Goal: Task Accomplishment & Management: Use online tool/utility

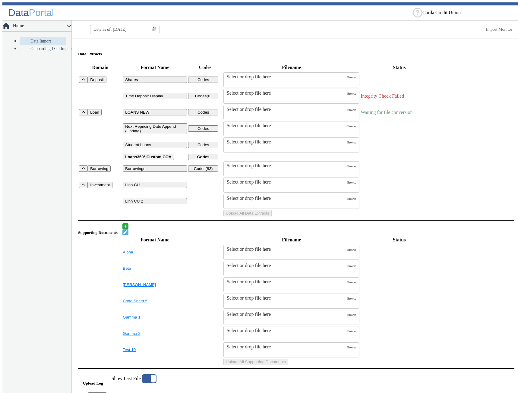
click at [476, 217] on td "Uploads" at bounding box center [475, 213] width 75 height 7
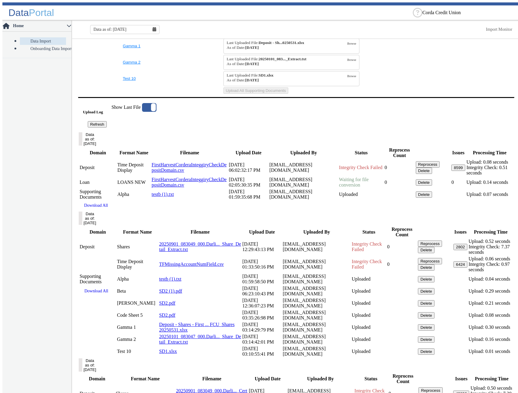
scroll to position [301, 0]
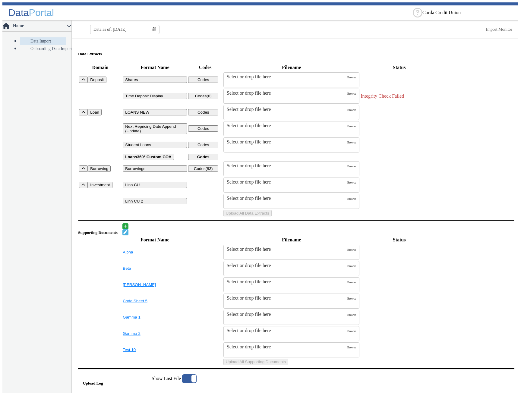
click at [490, 160] on td "Uploads" at bounding box center [475, 156] width 75 height 7
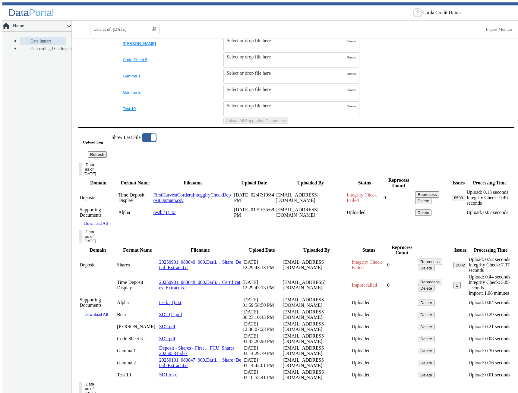
scroll to position [301, 0]
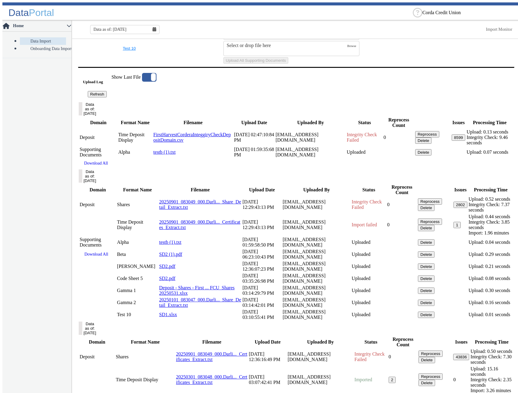
click at [82, 183] on button "Data as of: [DATE]" at bounding box center [81, 175] width 4 height 13
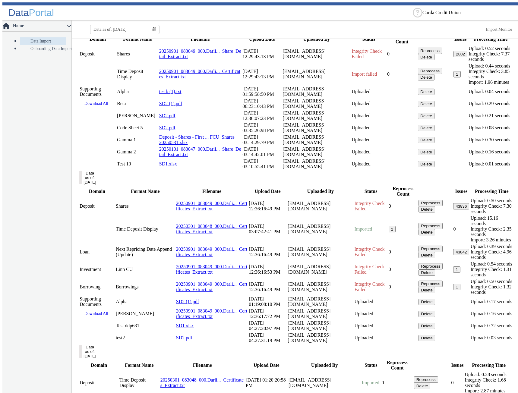
scroll to position [392, 0]
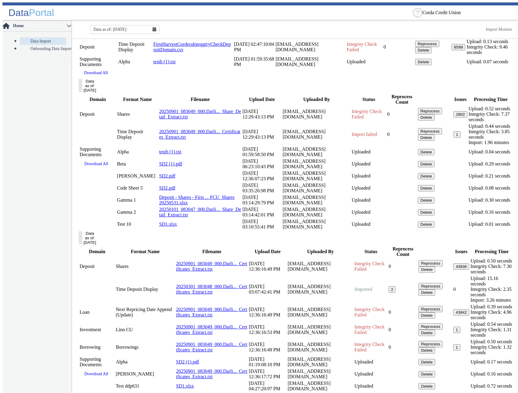
click at [0, 0] on input "checkbox" at bounding box center [0, 0] width 0 height 0
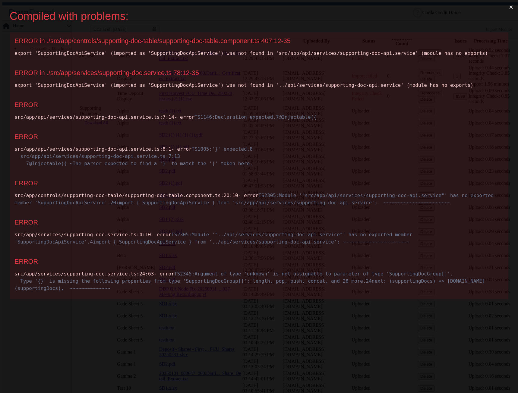
scroll to position [0, 0]
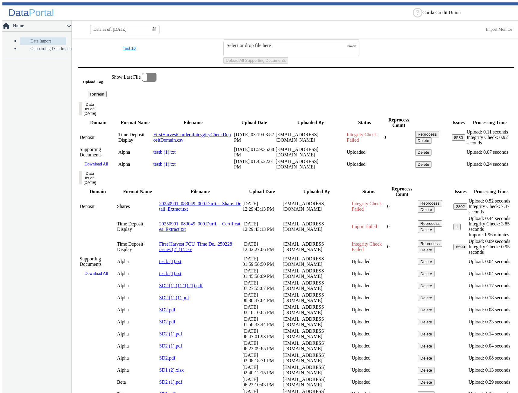
scroll to position [310, 0]
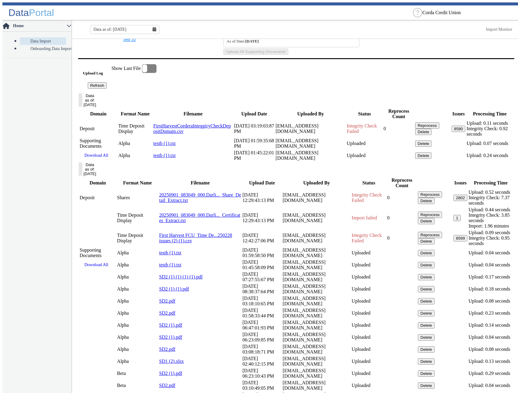
click at [82, 176] on button "Data as of: [DATE]" at bounding box center [81, 168] width 4 height 13
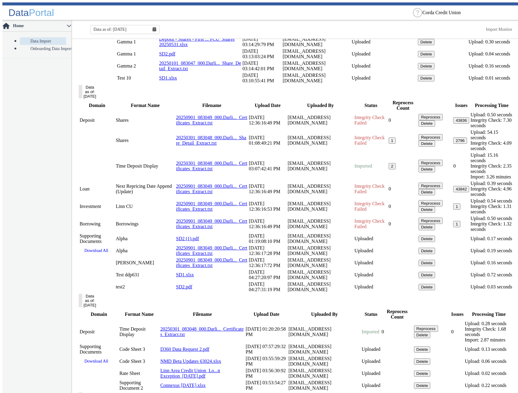
scroll to position [938, 0]
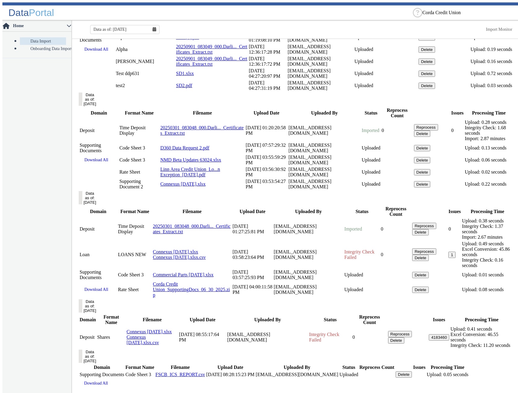
scroll to position [1292, 0]
click at [82, 106] on button "Data as of: [DATE]" at bounding box center [81, 98] width 4 height 13
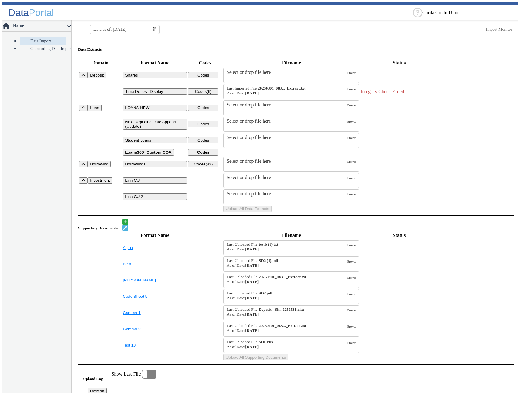
scroll to position [0, 0]
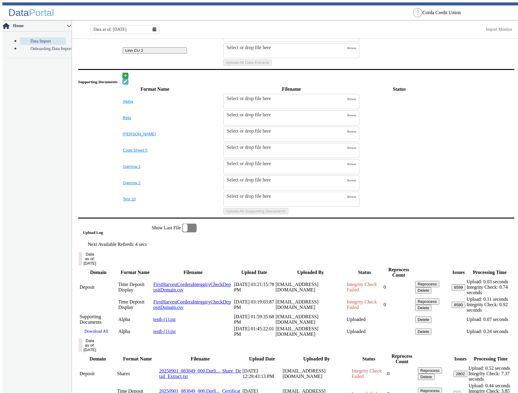
scroll to position [181, 0]
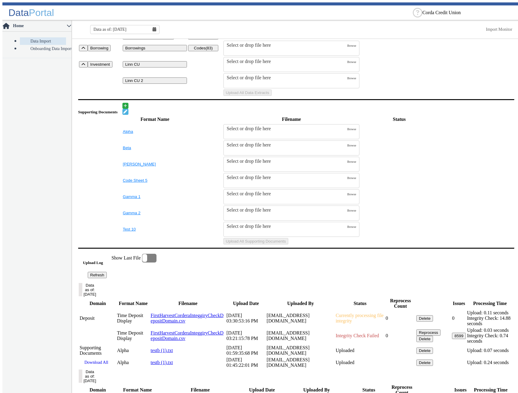
scroll to position [151, 0]
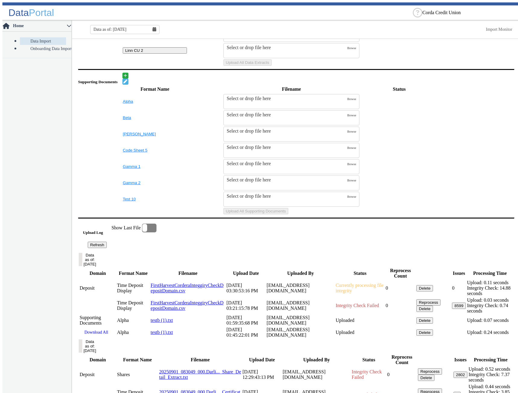
click at [156, 27] on div "Data as of: [DATE]" at bounding box center [124, 29] width 69 height 9
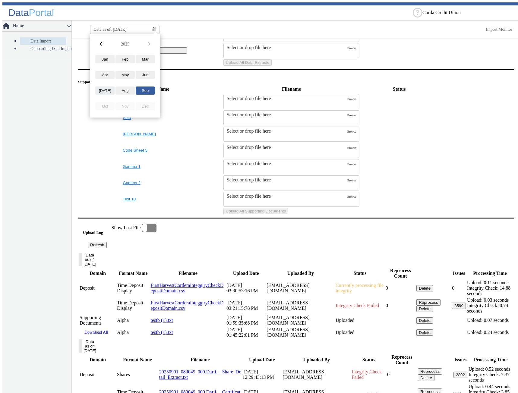
click at [107, 86] on button "[DATE]" at bounding box center [104, 90] width 19 height 8
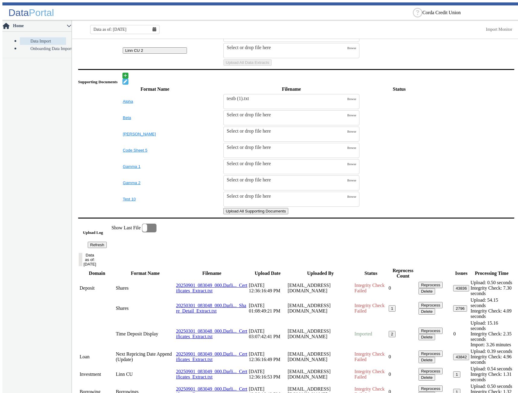
click at [288, 214] on button "Upload All Supporting Documents" at bounding box center [255, 211] width 65 height 6
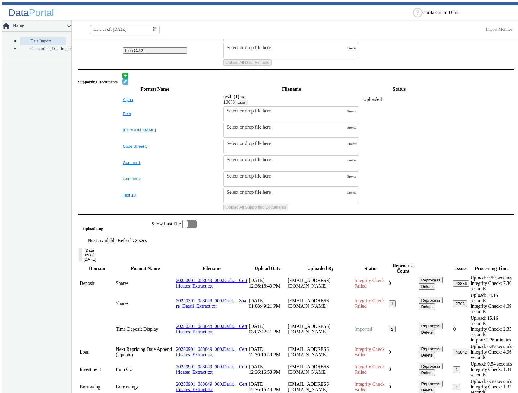
click at [248, 105] on button "Clear" at bounding box center [241, 102] width 14 height 5
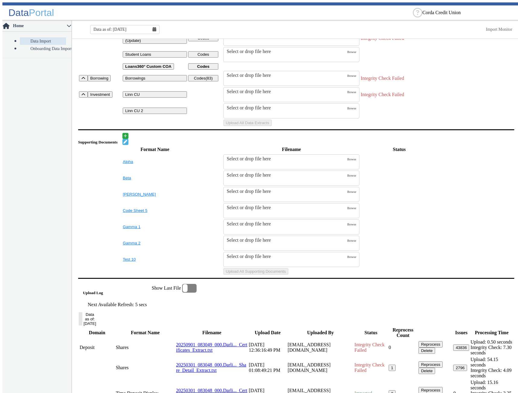
scroll to position [121, 0]
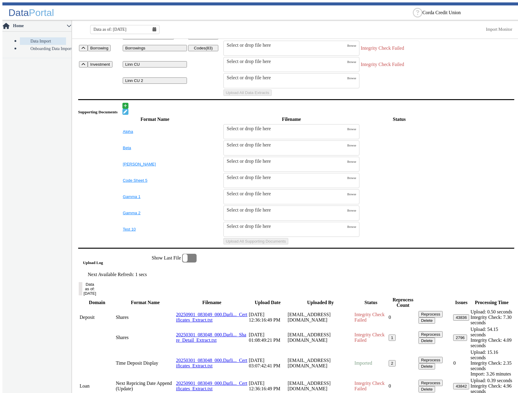
click at [459, 183] on table "Format Name Filename Status Alpha Select or drop file here Browse Beta Select o…" at bounding box center [296, 180] width 436 height 130
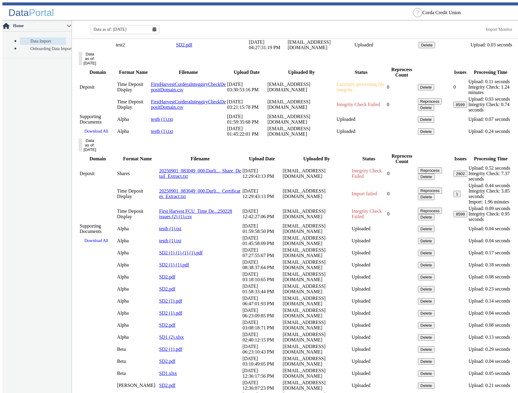
scroll to position [586, 0]
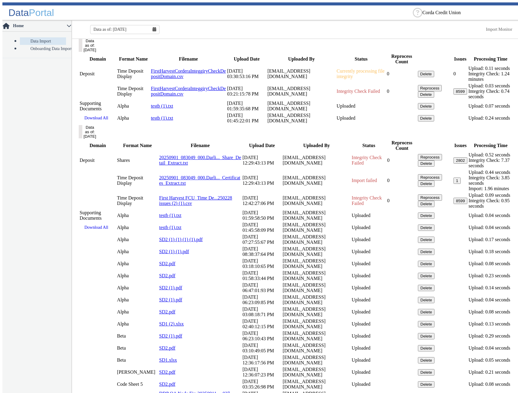
drag, startPoint x: 230, startPoint y: 323, endPoint x: 237, endPoint y: 306, distance: 18.2
click at [82, 138] on button "Data as of: [DATE]" at bounding box center [81, 131] width 4 height 13
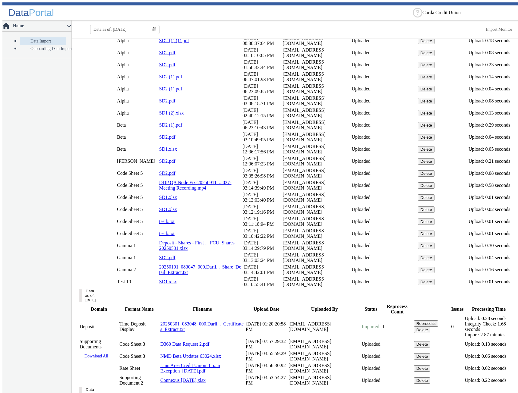
scroll to position [947, 0]
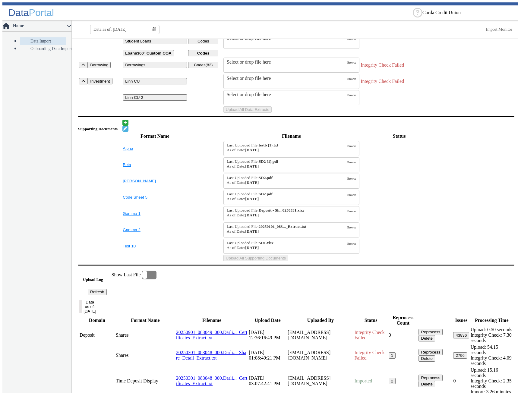
scroll to position [0, 0]
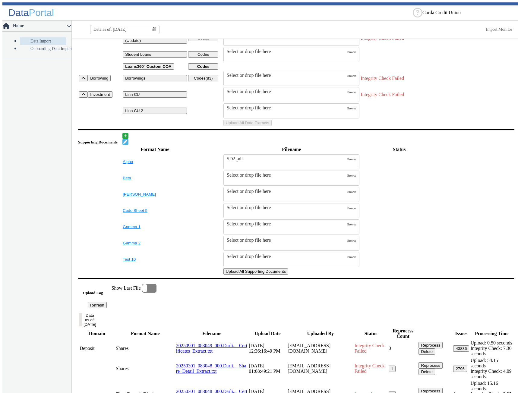
click at [490, 145] on div "Supporting Documents" at bounding box center [296, 139] width 436 height 12
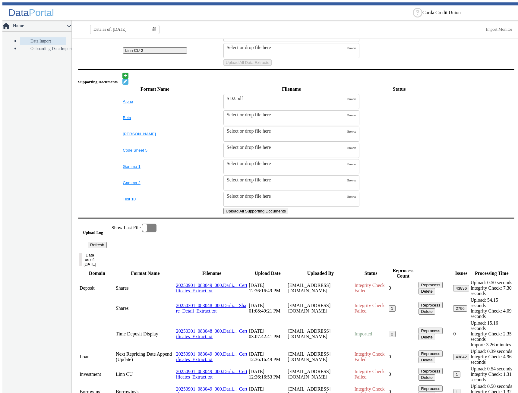
click at [288, 214] on button "Upload All Supporting Documents" at bounding box center [255, 211] width 65 height 6
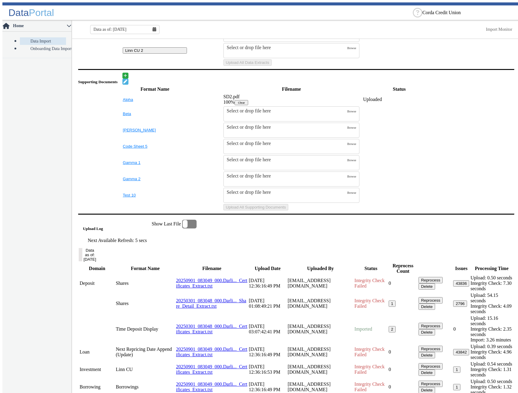
scroll to position [0, 0]
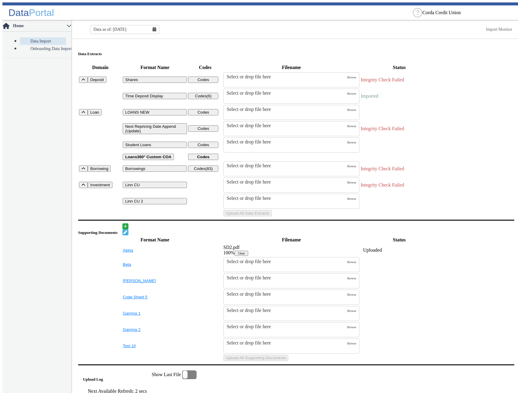
click at [153, 27] on icon at bounding box center [154, 29] width 4 height 4
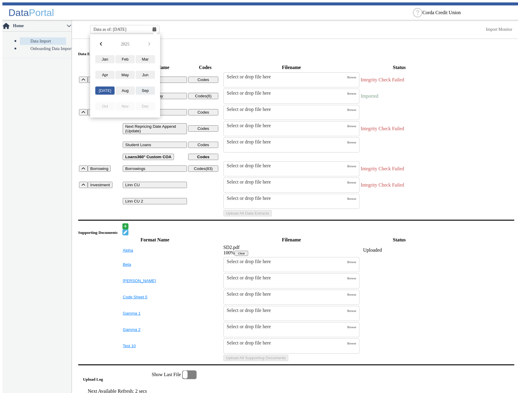
click at [144, 89] on button "Sep" at bounding box center [145, 90] width 19 height 8
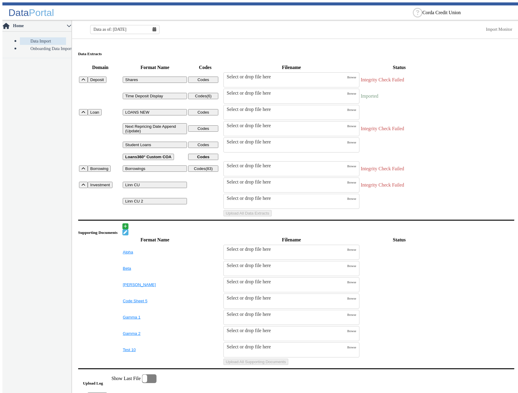
scroll to position [177, 0]
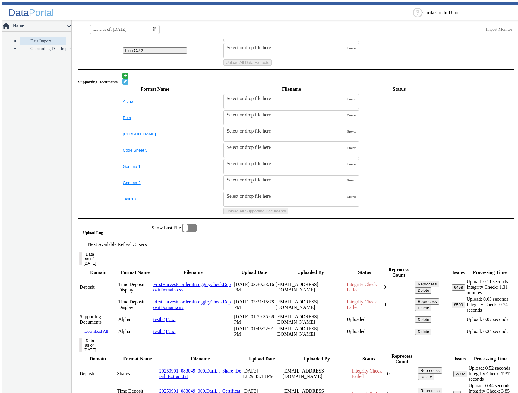
scroll to position [181, 0]
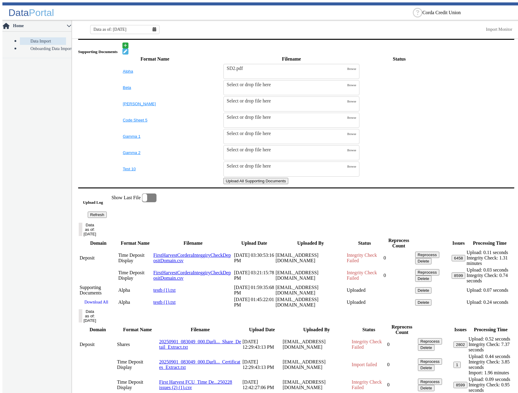
click at [288, 184] on button "Upload All Supporting Documents" at bounding box center [255, 181] width 65 height 6
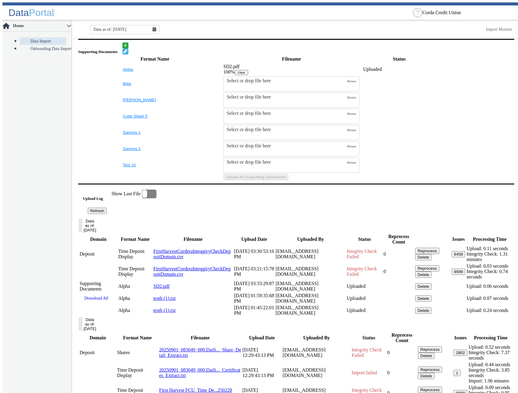
click at [248, 75] on button "Clear" at bounding box center [241, 72] width 14 height 5
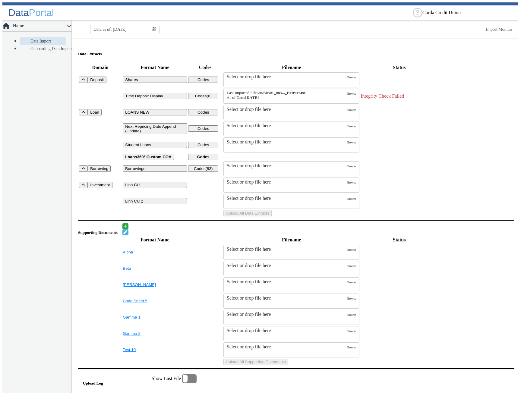
scroll to position [60, 0]
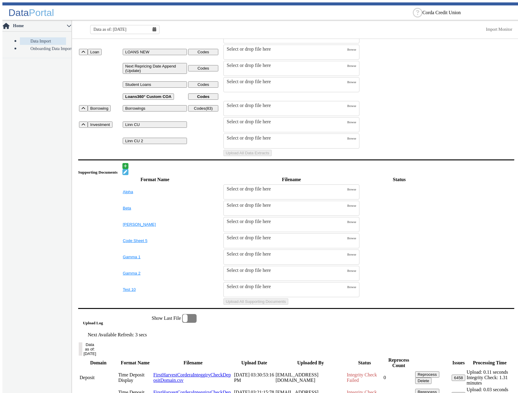
click at [459, 241] on table "Format Name Filename Status Alpha Select or drop file here Browse Beta Select o…" at bounding box center [296, 240] width 436 height 130
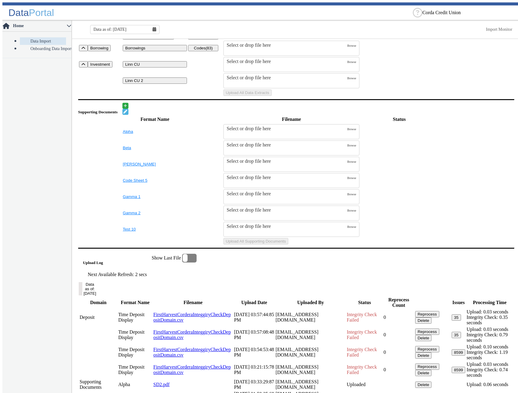
scroll to position [151, 0]
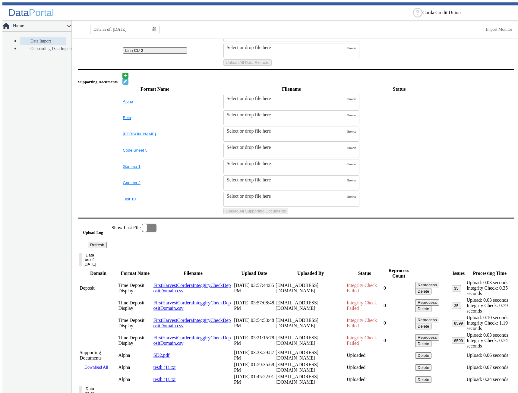
click at [446, 85] on div "Supporting Documents" at bounding box center [296, 79] width 436 height 12
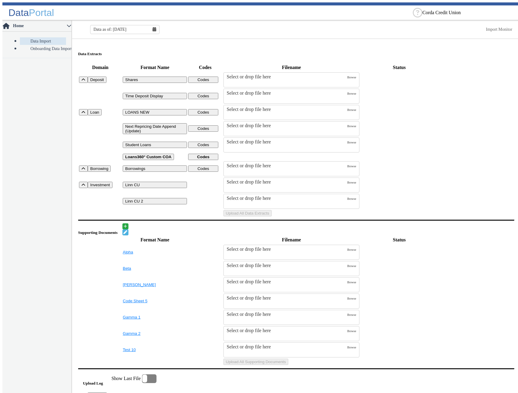
scroll to position [121, 0]
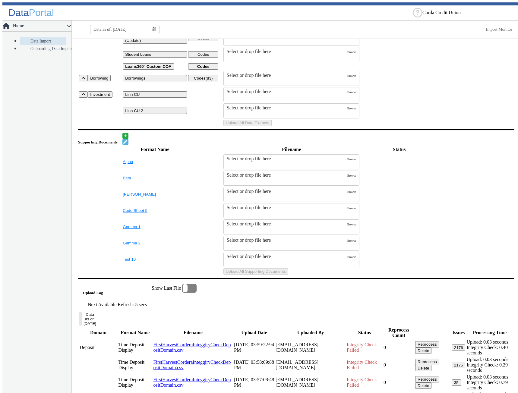
scroll to position [121, 0]
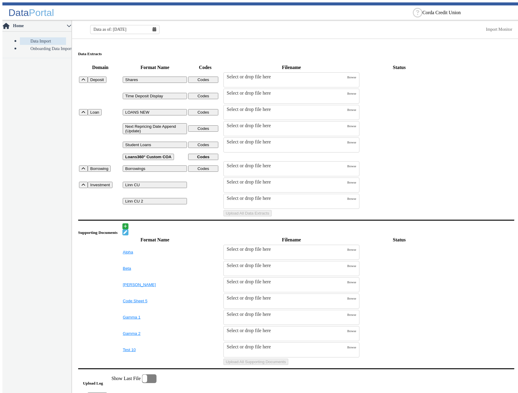
scroll to position [121, 0]
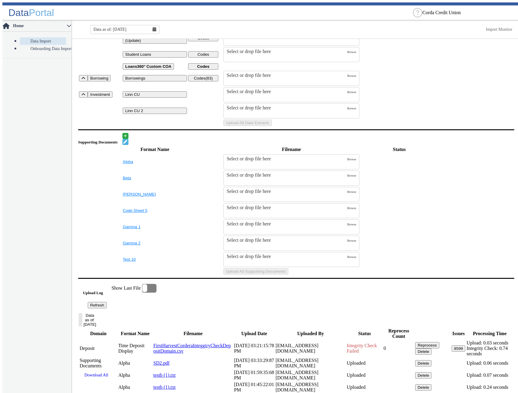
click at [477, 234] on table "Format Name Filename Status Alpha Select or drop file here Browse Beta Select o…" at bounding box center [296, 210] width 436 height 130
